Goal: Transaction & Acquisition: Purchase product/service

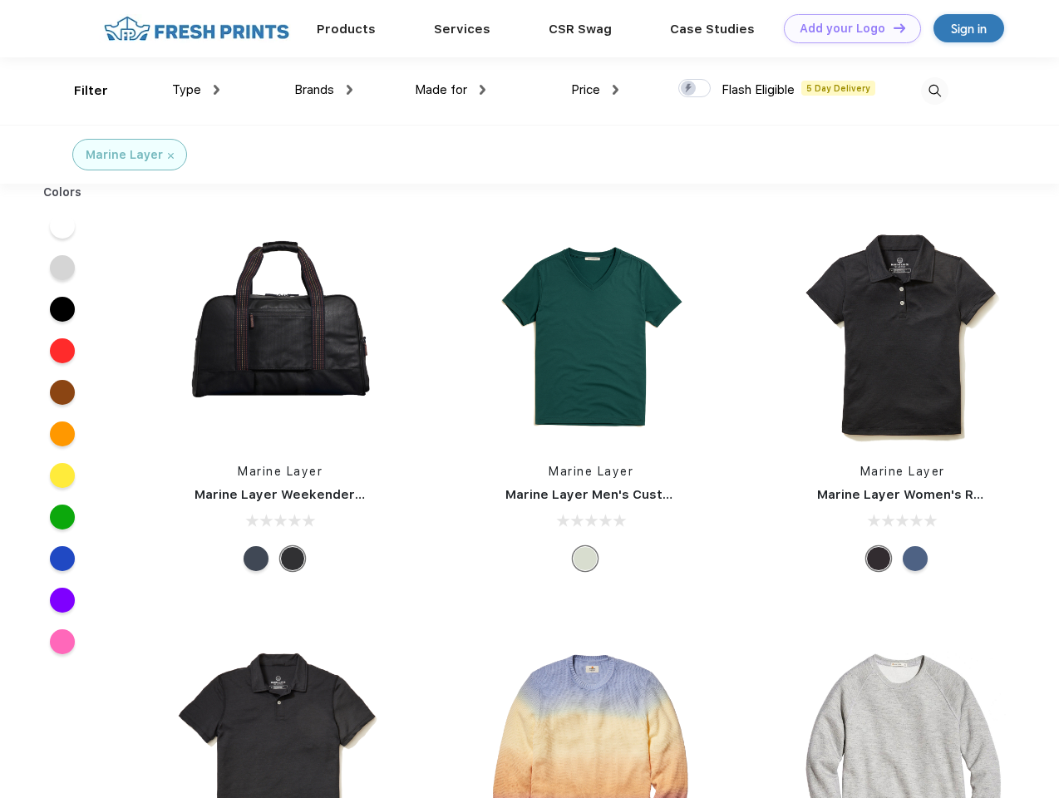
click at [846, 28] on link "Add your Logo Design Tool" at bounding box center [852, 28] width 137 height 29
click at [0, 0] on div "Design Tool" at bounding box center [0, 0] width 0 height 0
click at [892, 27] on link "Add your Logo Design Tool" at bounding box center [852, 28] width 137 height 29
click at [80, 91] on div "Filter" at bounding box center [91, 90] width 34 height 19
click at [196, 90] on span "Type" at bounding box center [186, 89] width 29 height 15
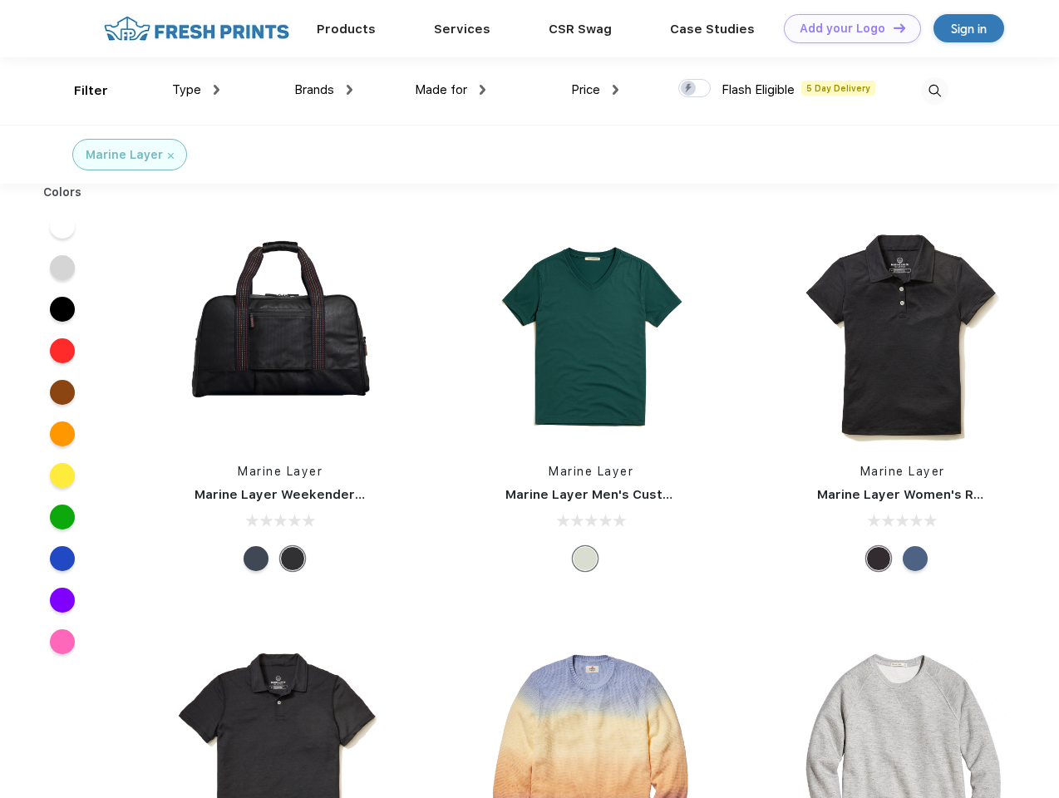
click at [323, 90] on span "Brands" at bounding box center [314, 89] width 40 height 15
click at [451, 90] on span "Made for" at bounding box center [441, 89] width 52 height 15
click at [595, 90] on span "Price" at bounding box center [585, 89] width 29 height 15
click at [695, 89] on div at bounding box center [694, 88] width 32 height 18
click at [689, 89] on input "checkbox" at bounding box center [683, 83] width 11 height 11
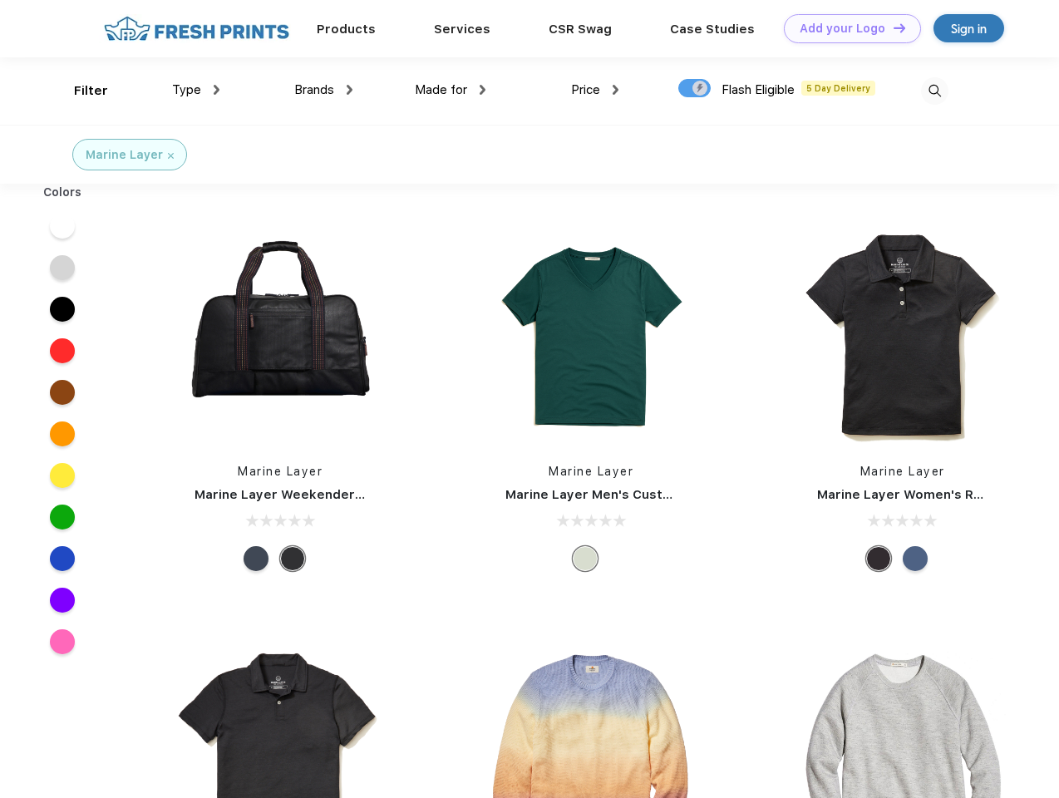
click at [935, 91] on img at bounding box center [934, 90] width 27 height 27
